Goal: Task Accomplishment & Management: Use online tool/utility

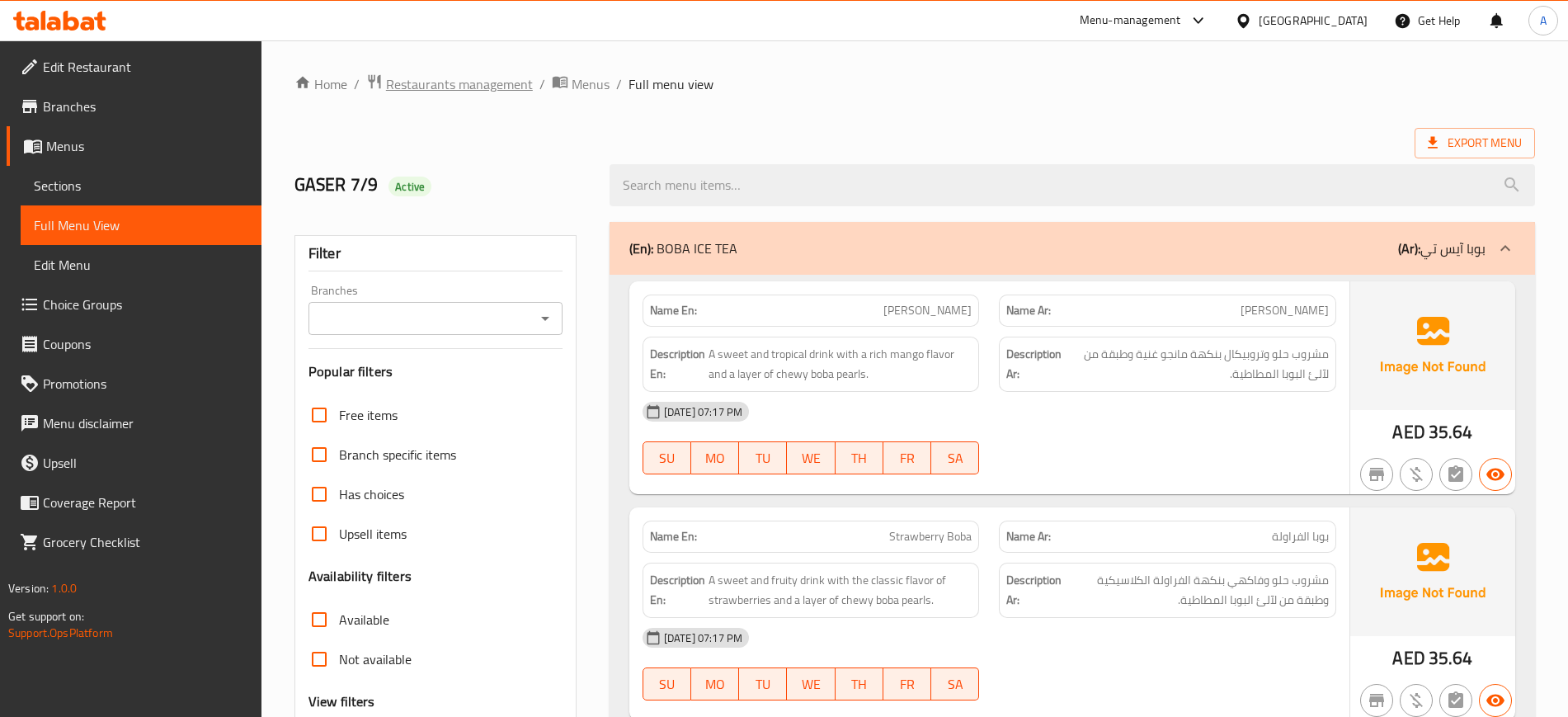
click at [426, 81] on span "Restaurants management" at bounding box center [459, 84] width 147 height 20
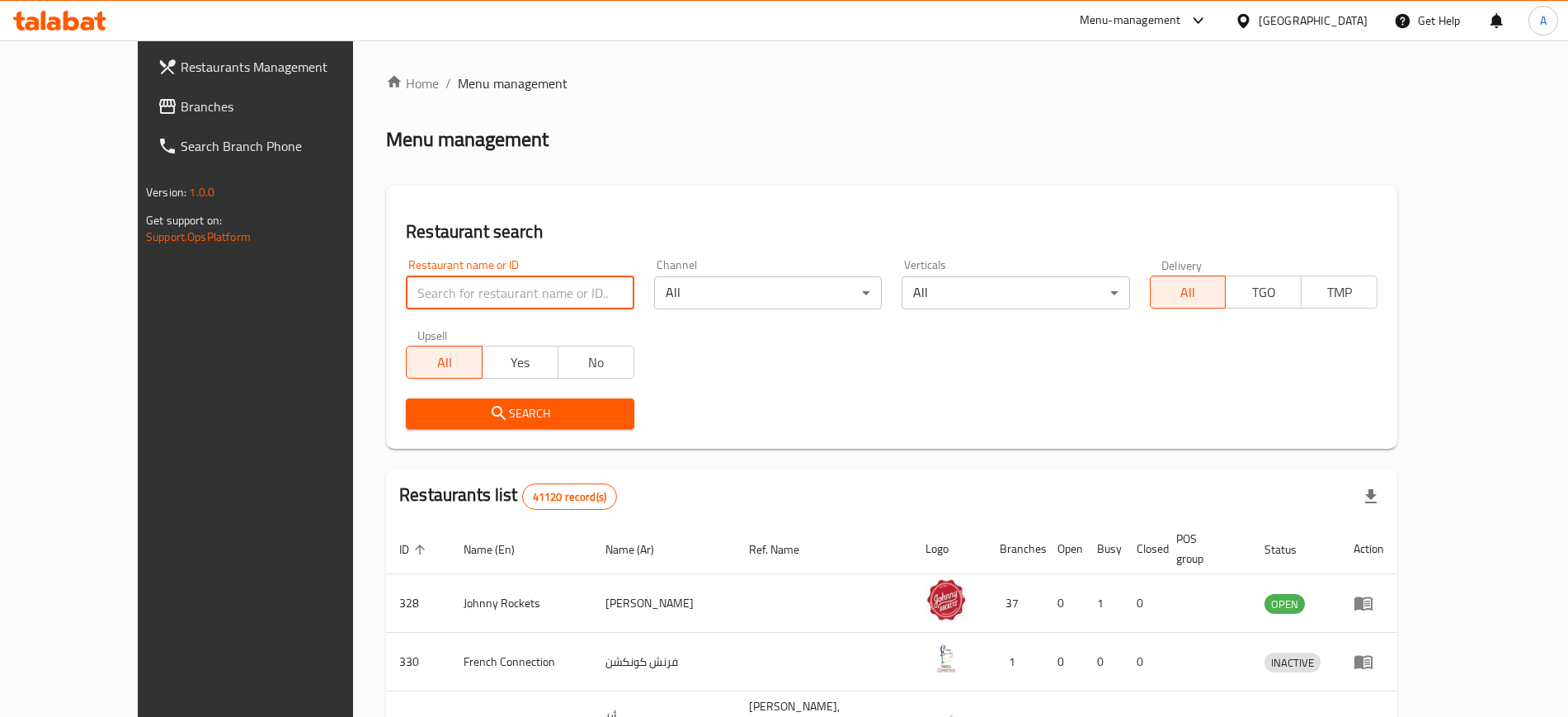
paste input "Kanz restaurant"
click at [452, 296] on input "Kanz restaurant" at bounding box center [520, 293] width 228 height 33
type input "Kanz restaurant"
click button "Search" at bounding box center [520, 414] width 228 height 31
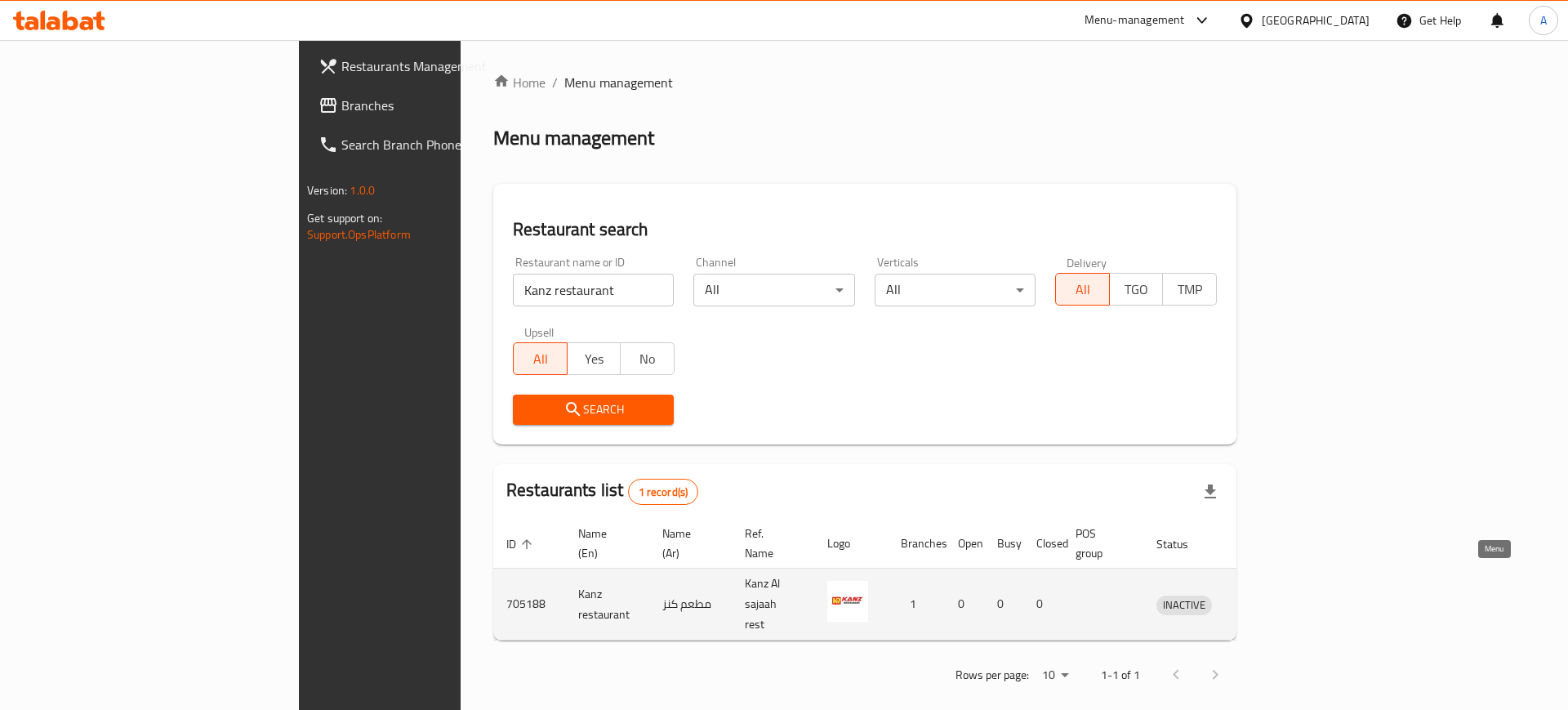
click at [1264, 595] on icon "enhanced table" at bounding box center [1254, 604] width 20 height 20
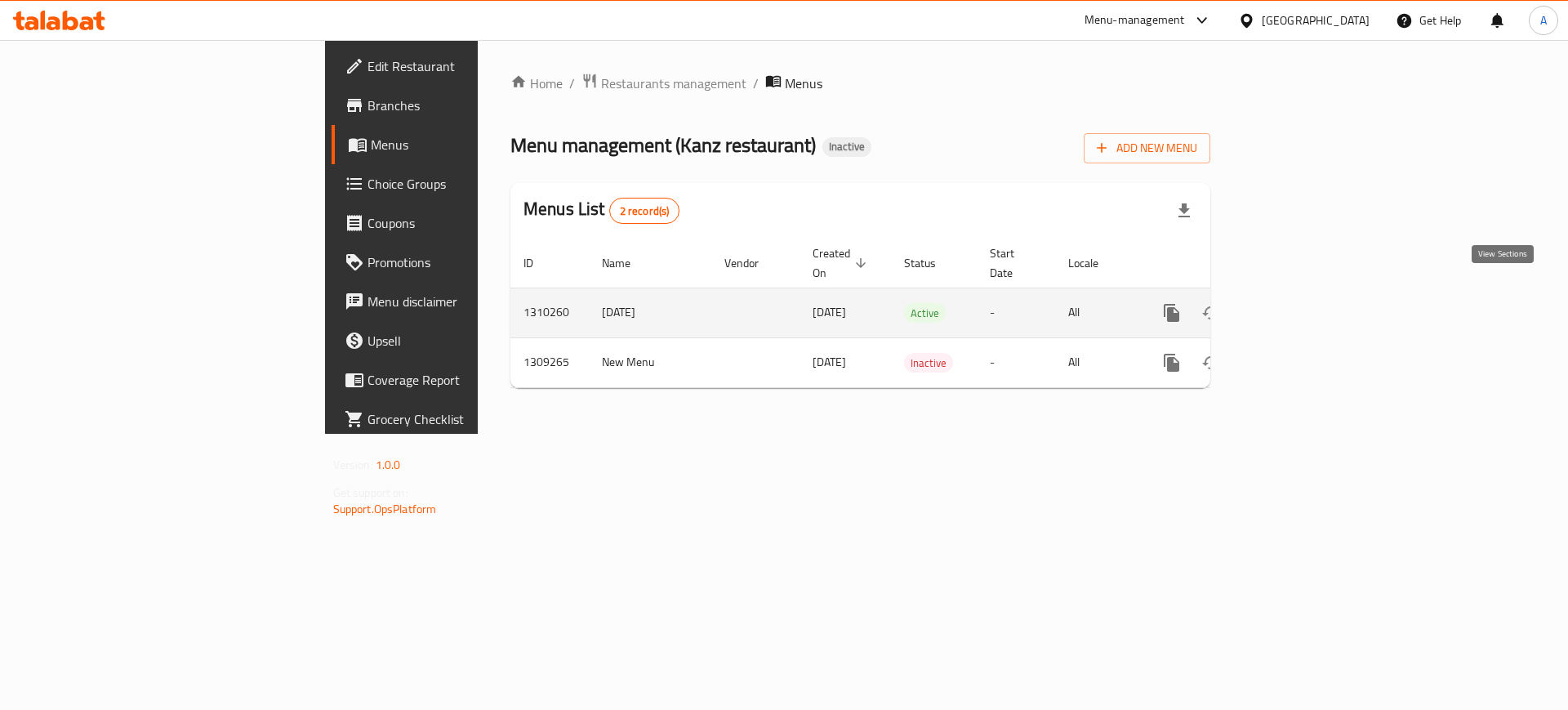
click at [1300, 303] on icon "enhanced table" at bounding box center [1290, 312] width 20 height 20
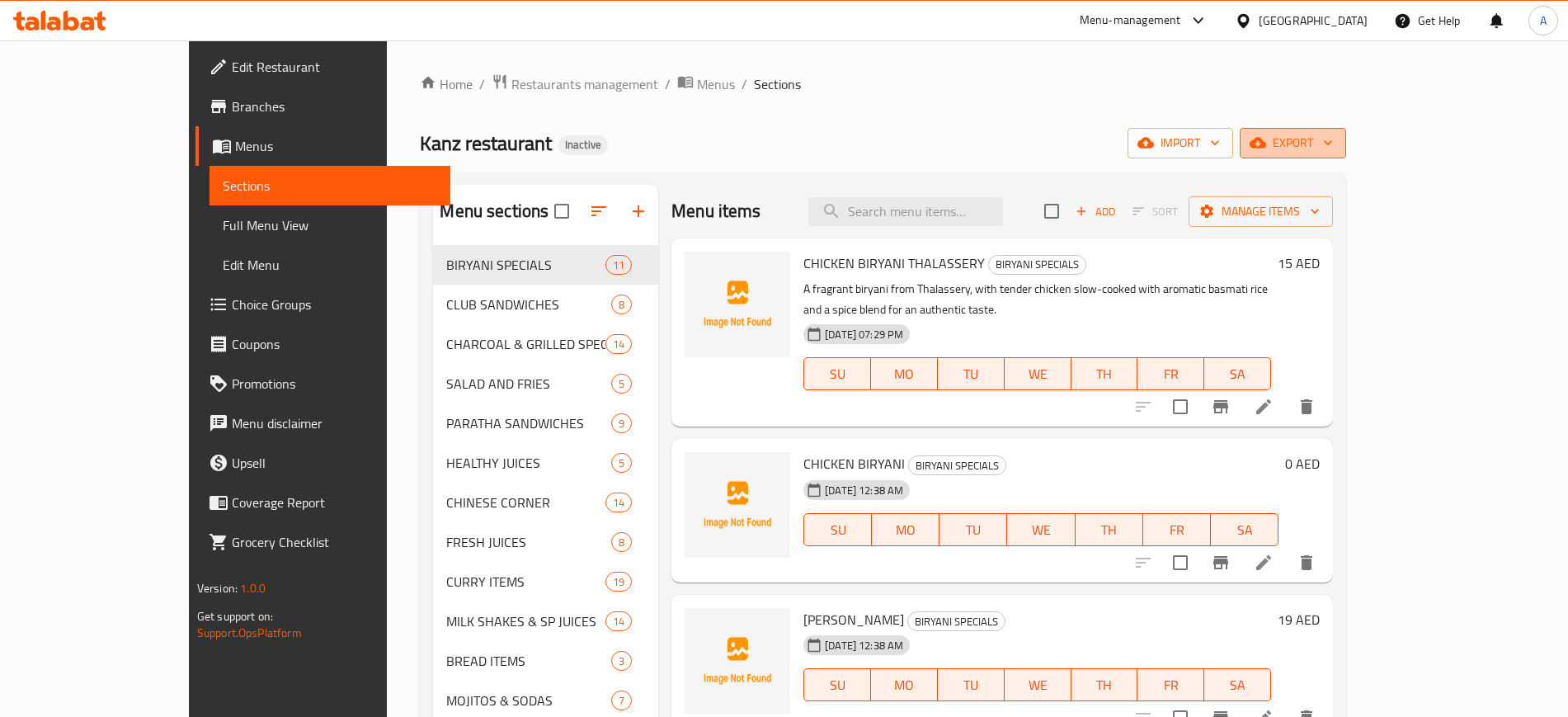
click at [1337, 143] on icon "button" at bounding box center [1327, 142] width 16 height 16
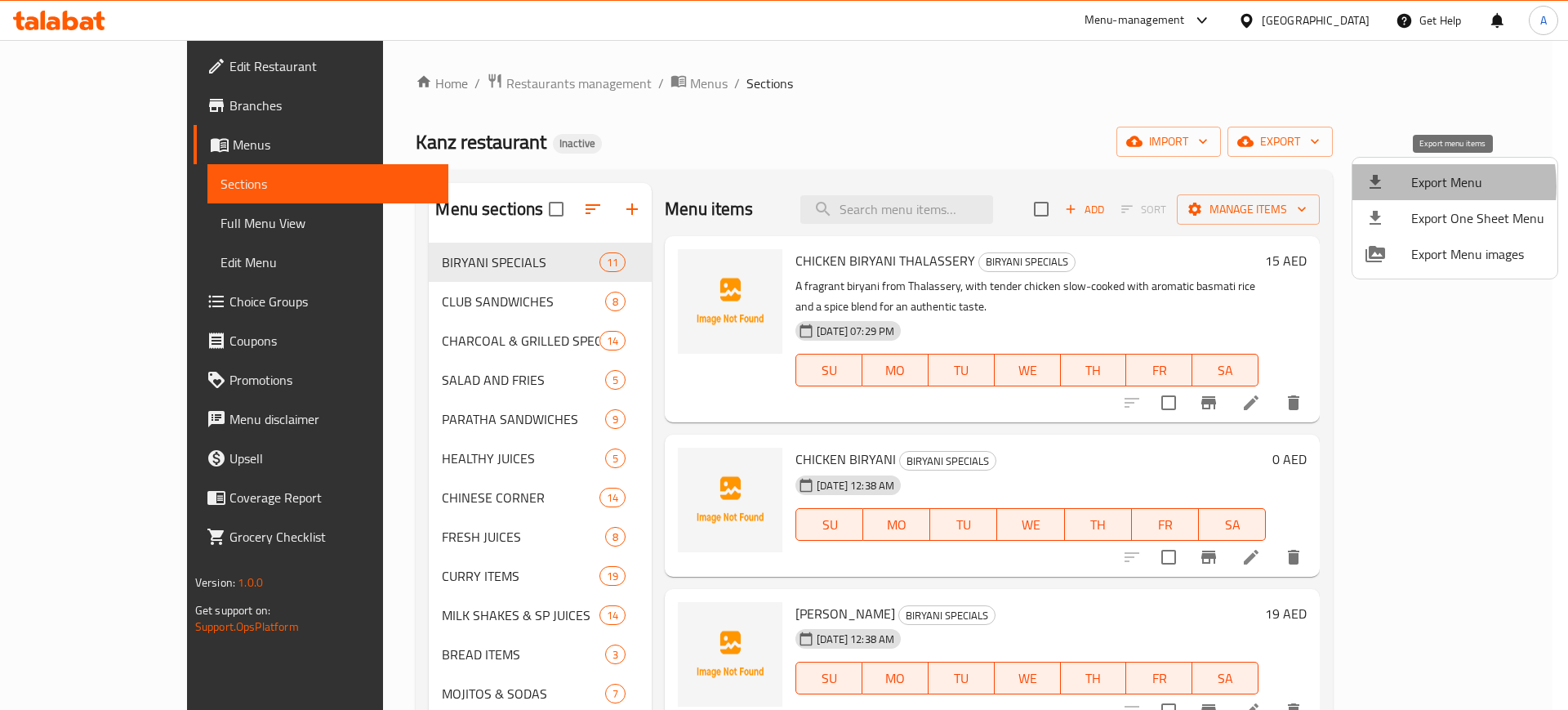
click at [1398, 187] on div at bounding box center [1389, 182] width 46 height 20
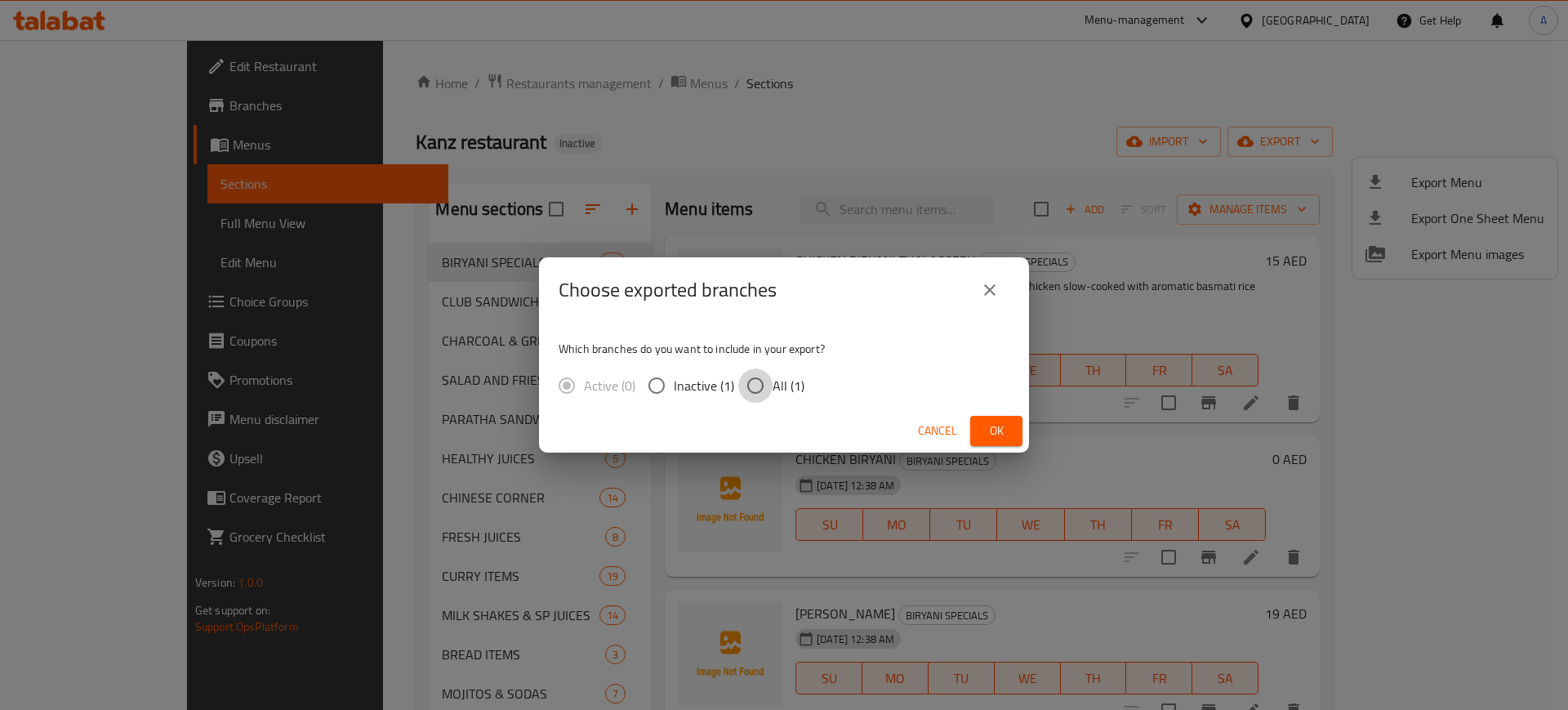
click at [763, 381] on input "All (1)" at bounding box center [755, 385] width 34 height 34
radio input "true"
click at [985, 432] on span "Ok" at bounding box center [996, 431] width 26 height 20
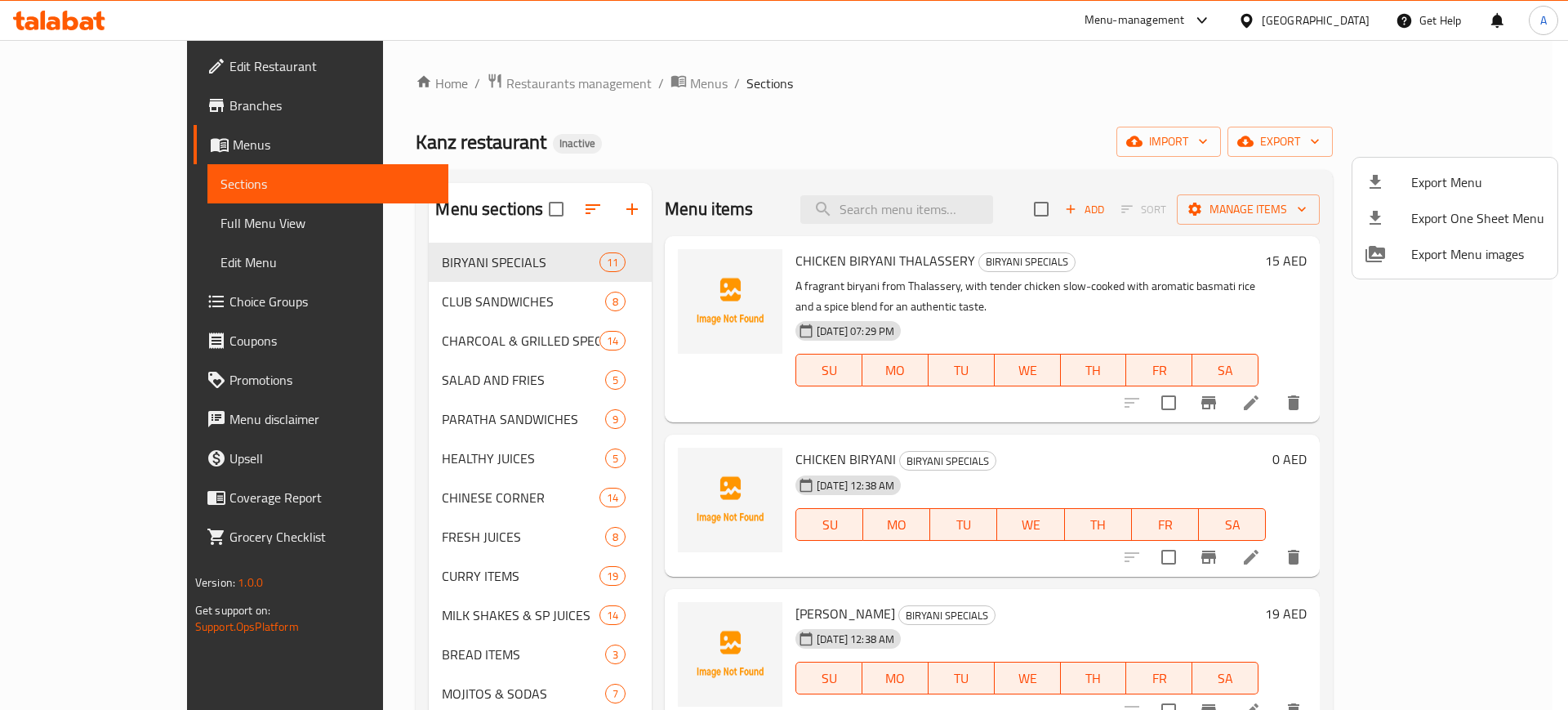
click at [71, 226] on div at bounding box center [784, 355] width 1568 height 710
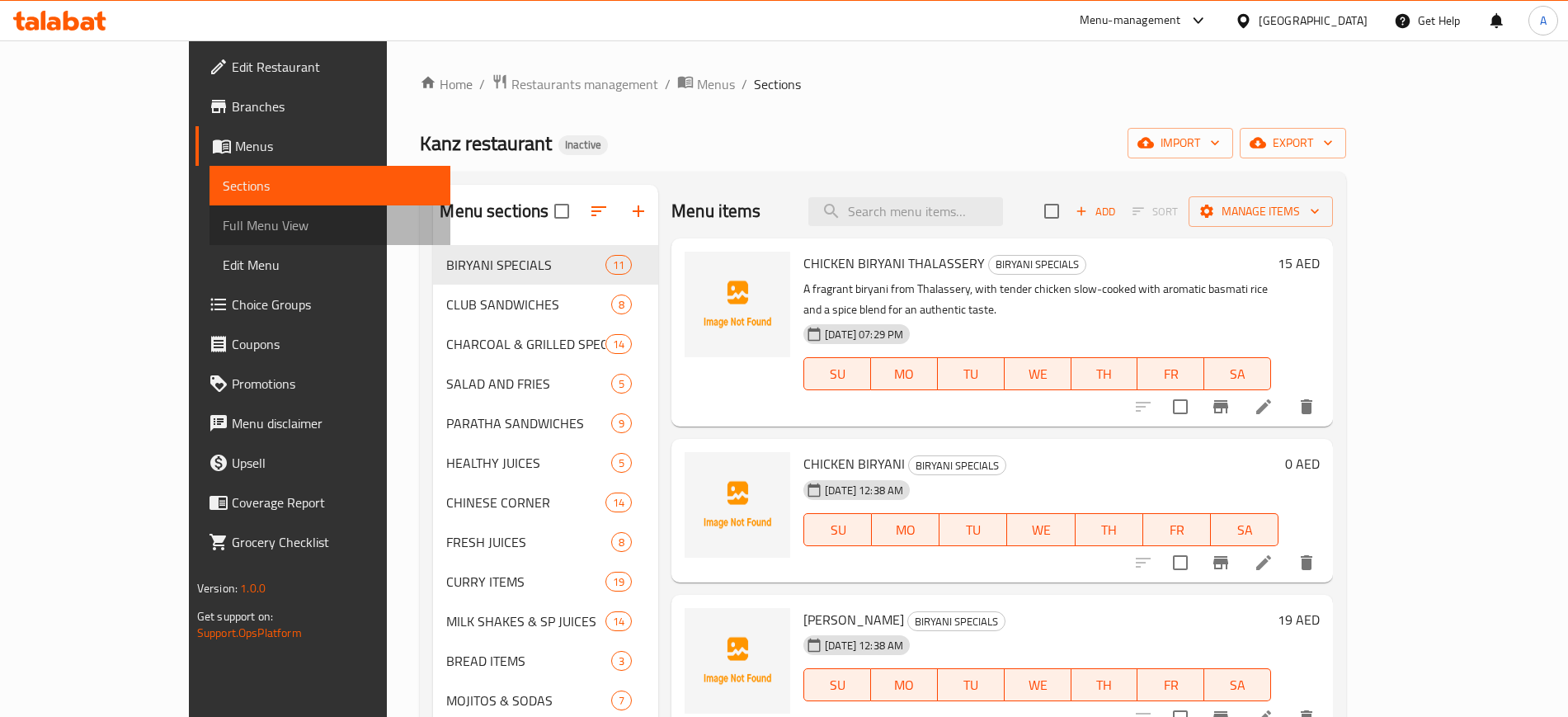
click at [223, 230] on span "Full Menu View" at bounding box center [330, 224] width 214 height 20
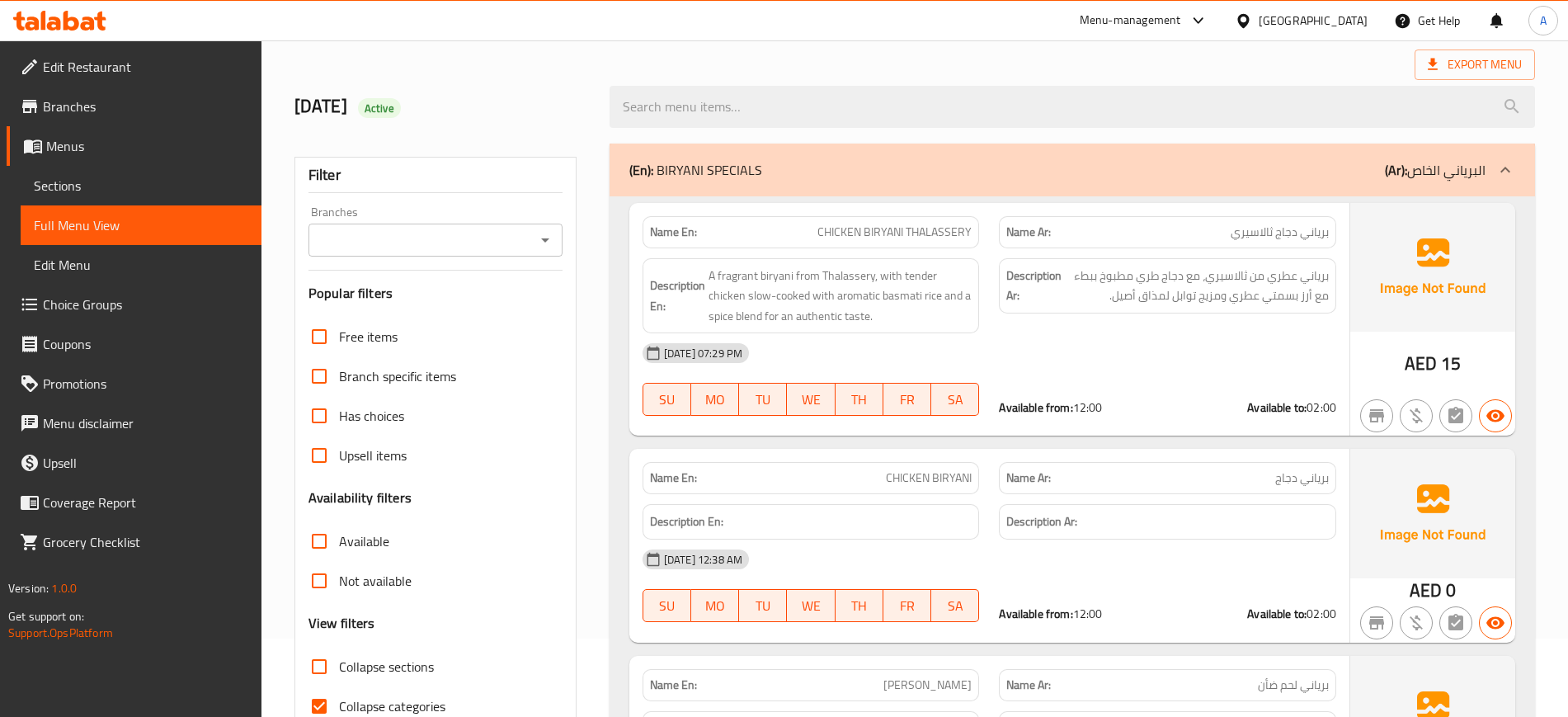
scroll to position [415, 0]
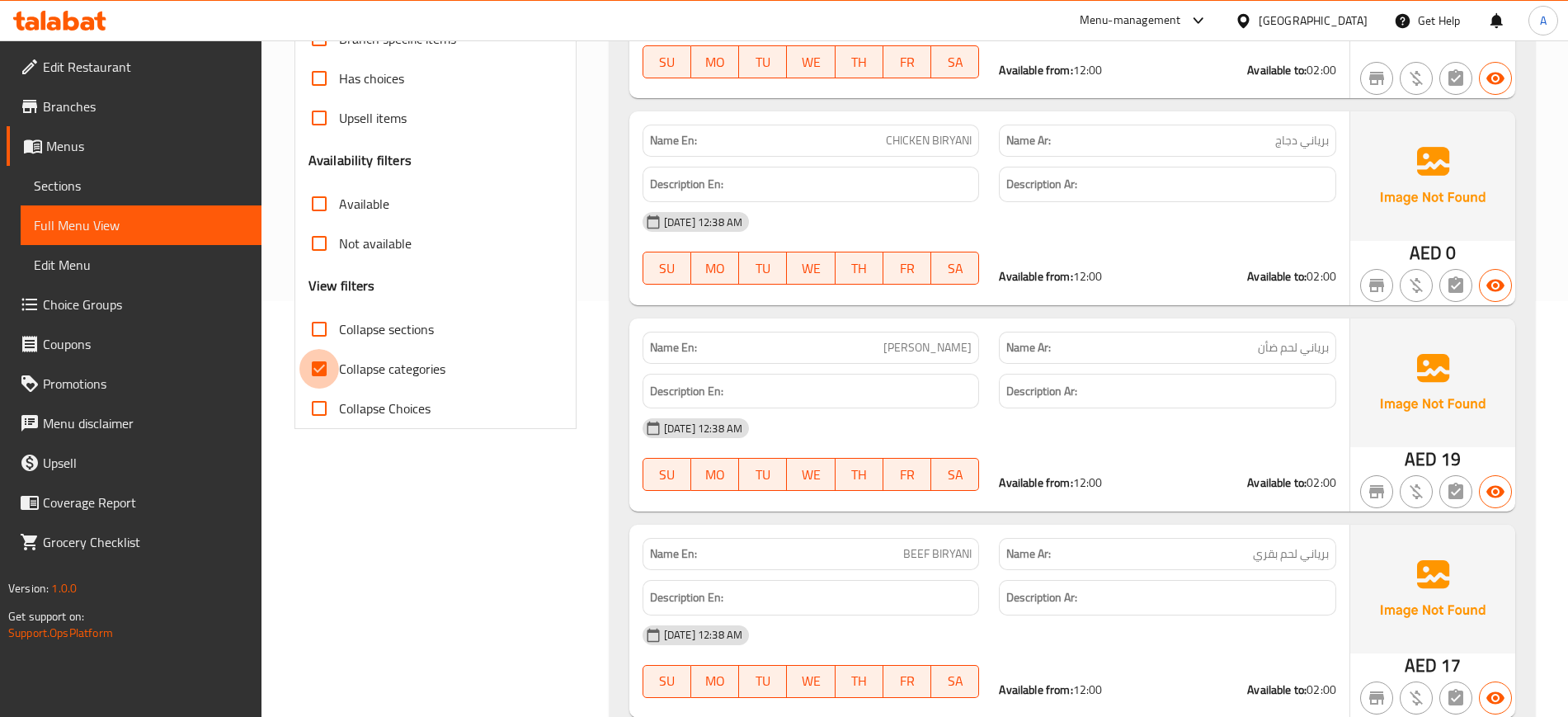
click at [321, 362] on input "Collapse categories" at bounding box center [319, 368] width 39 height 39
checkbox input "false"
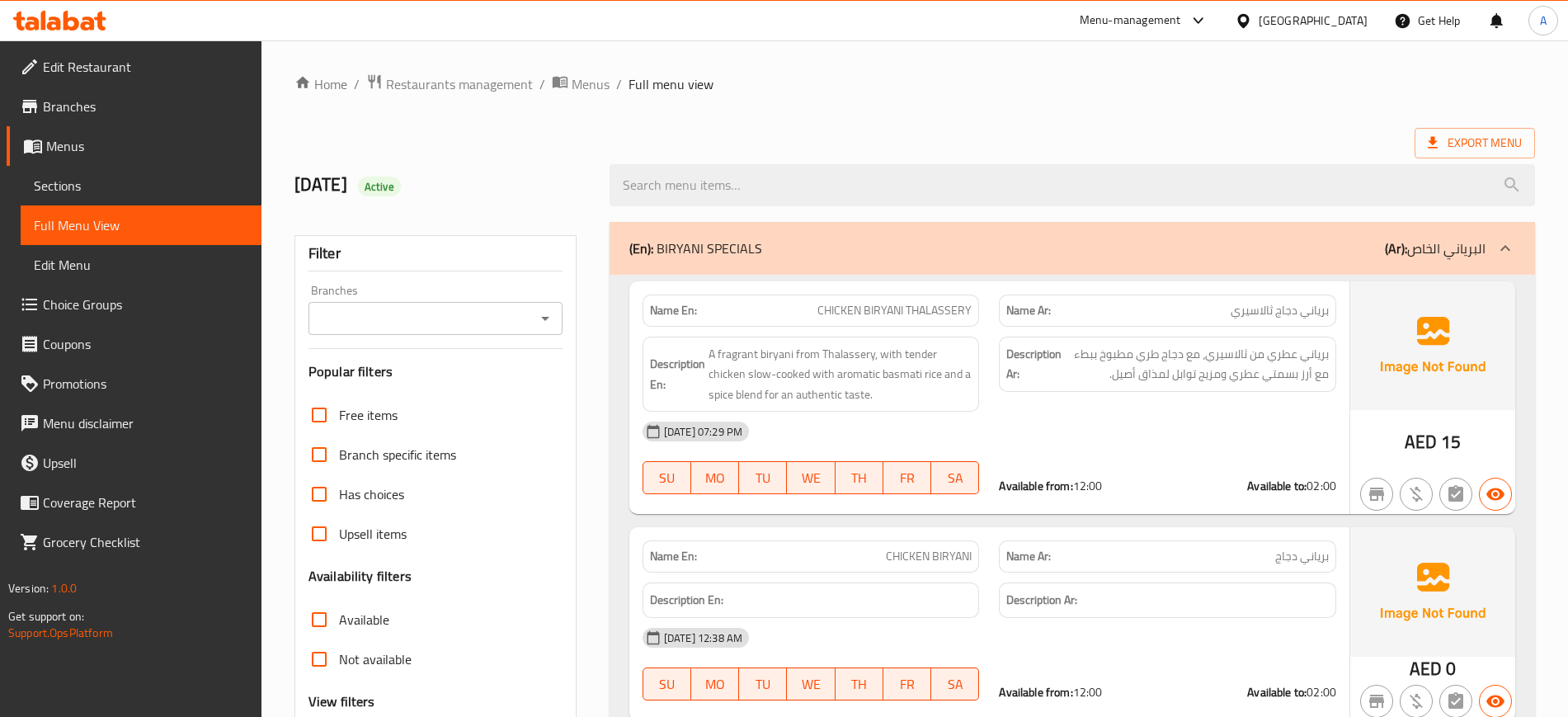
click at [756, 245] on p "(En): BIRYANI SPECIALS" at bounding box center [696, 248] width 133 height 20
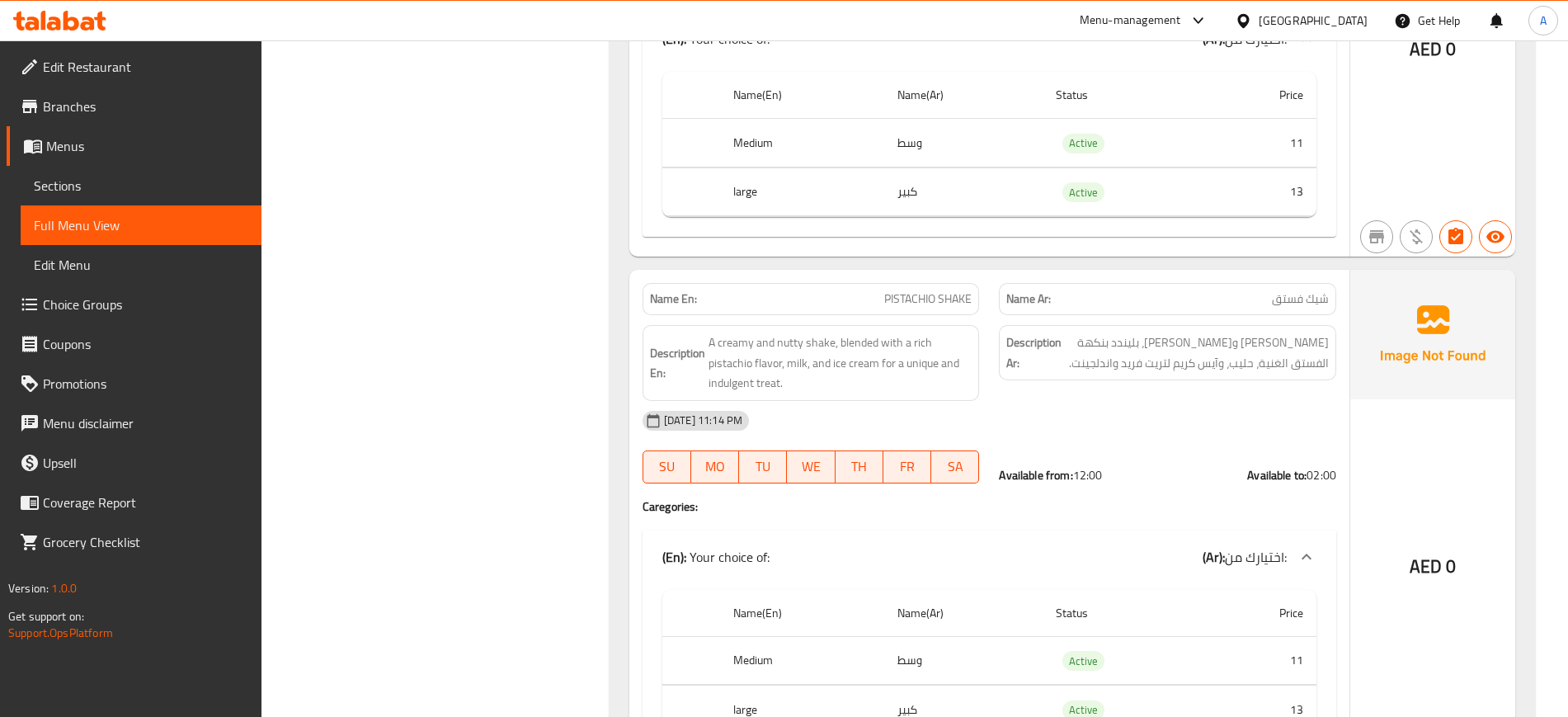
scroll to position [31342, 0]
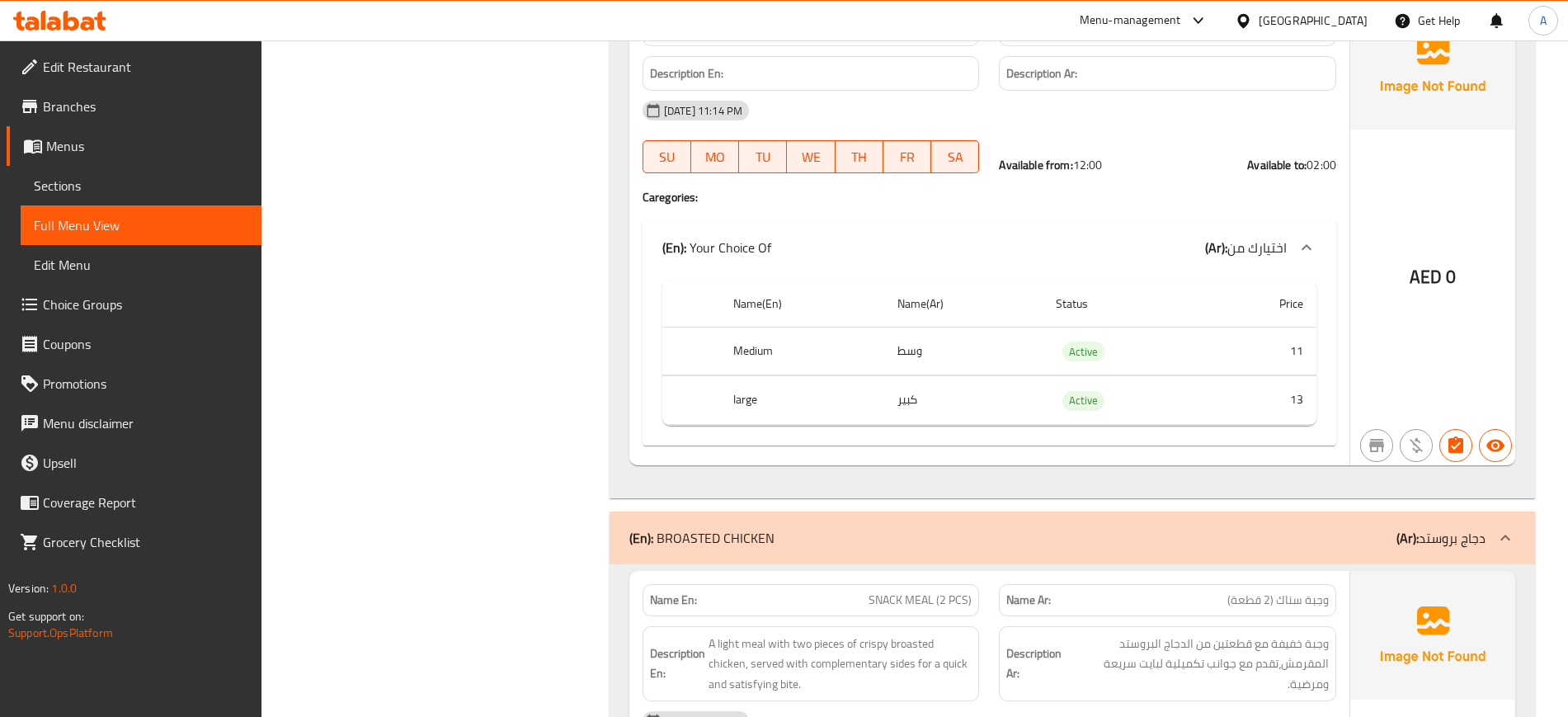
scroll to position [39203, 0]
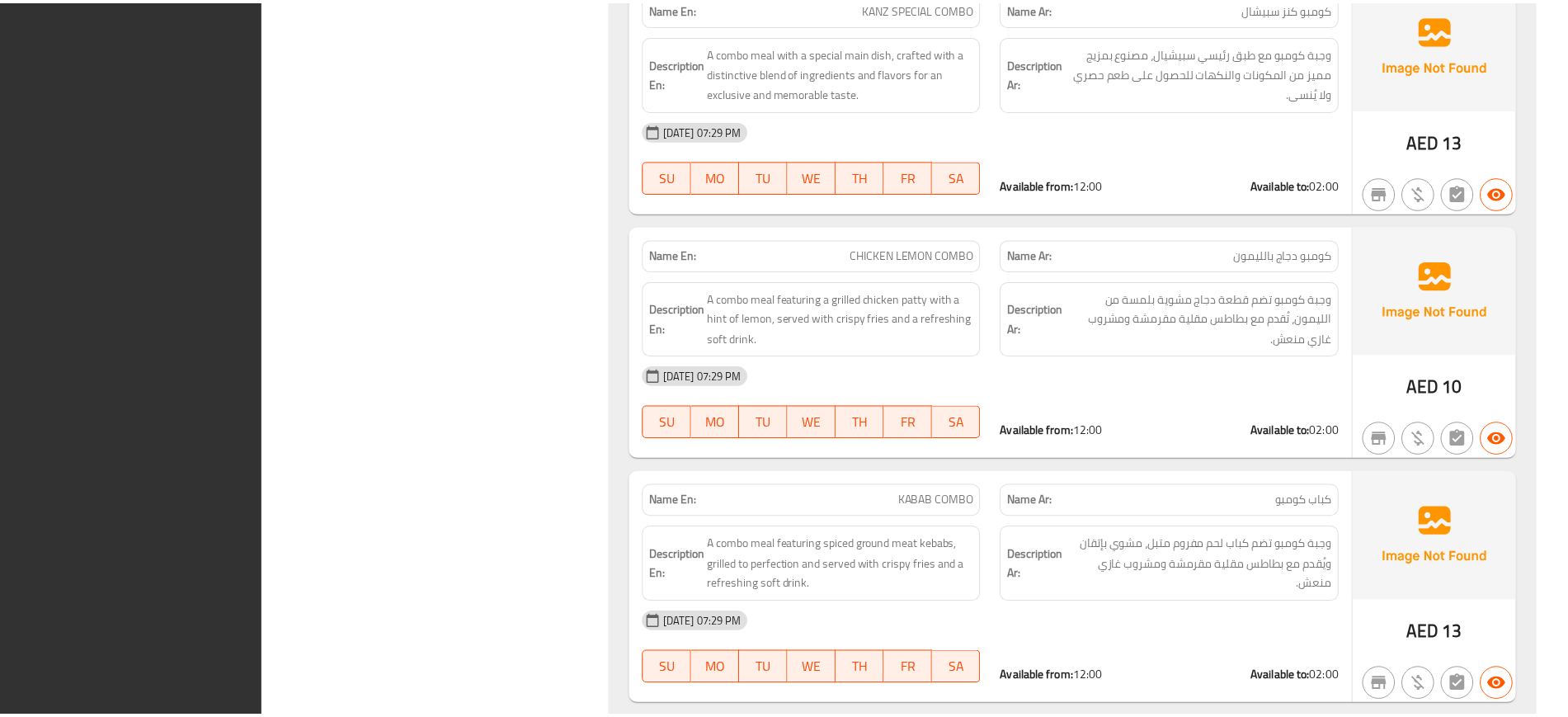
scroll to position [46170, 0]
